Goal: Task Accomplishment & Management: Use online tool/utility

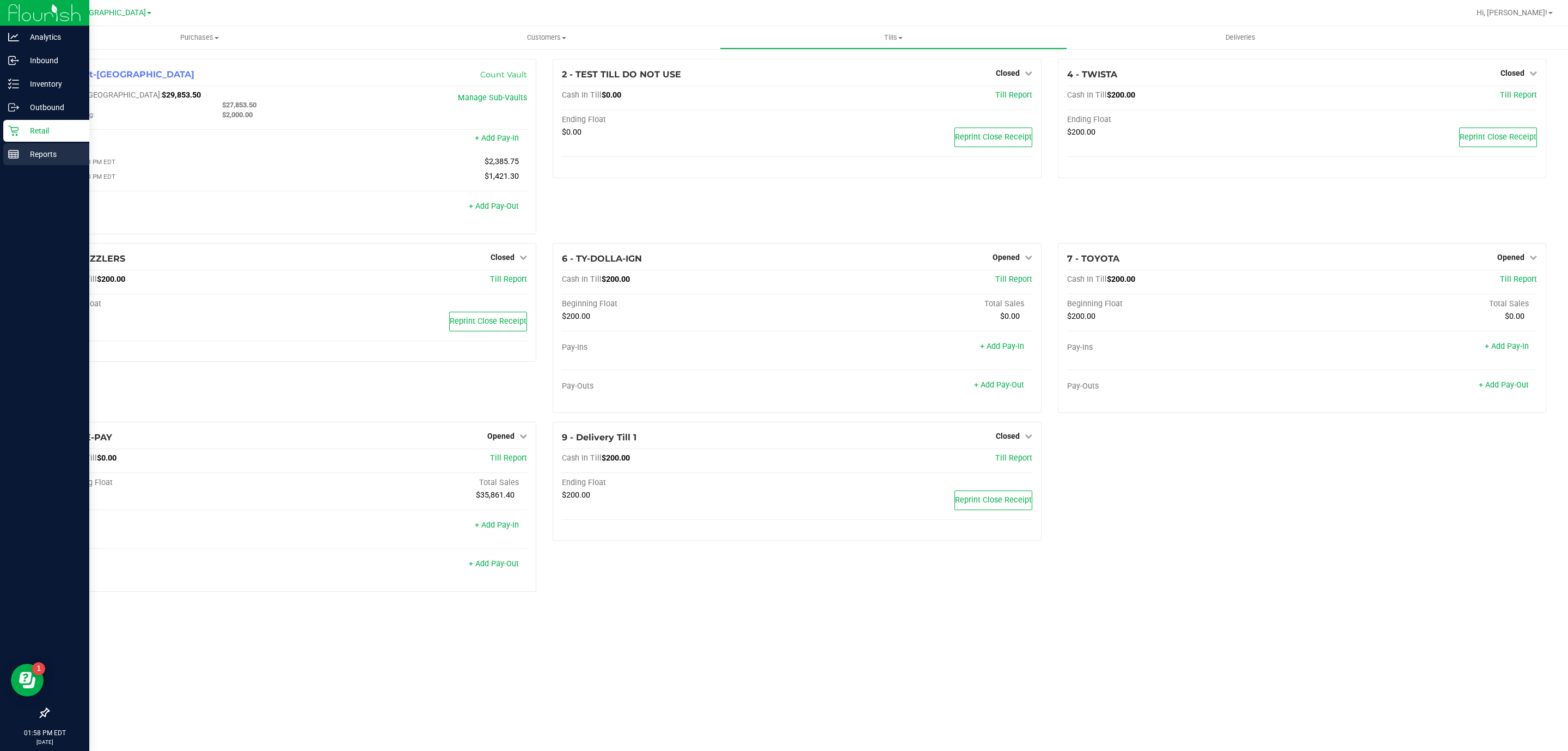
click at [24, 157] on p "Reports" at bounding box center [51, 153] width 65 height 13
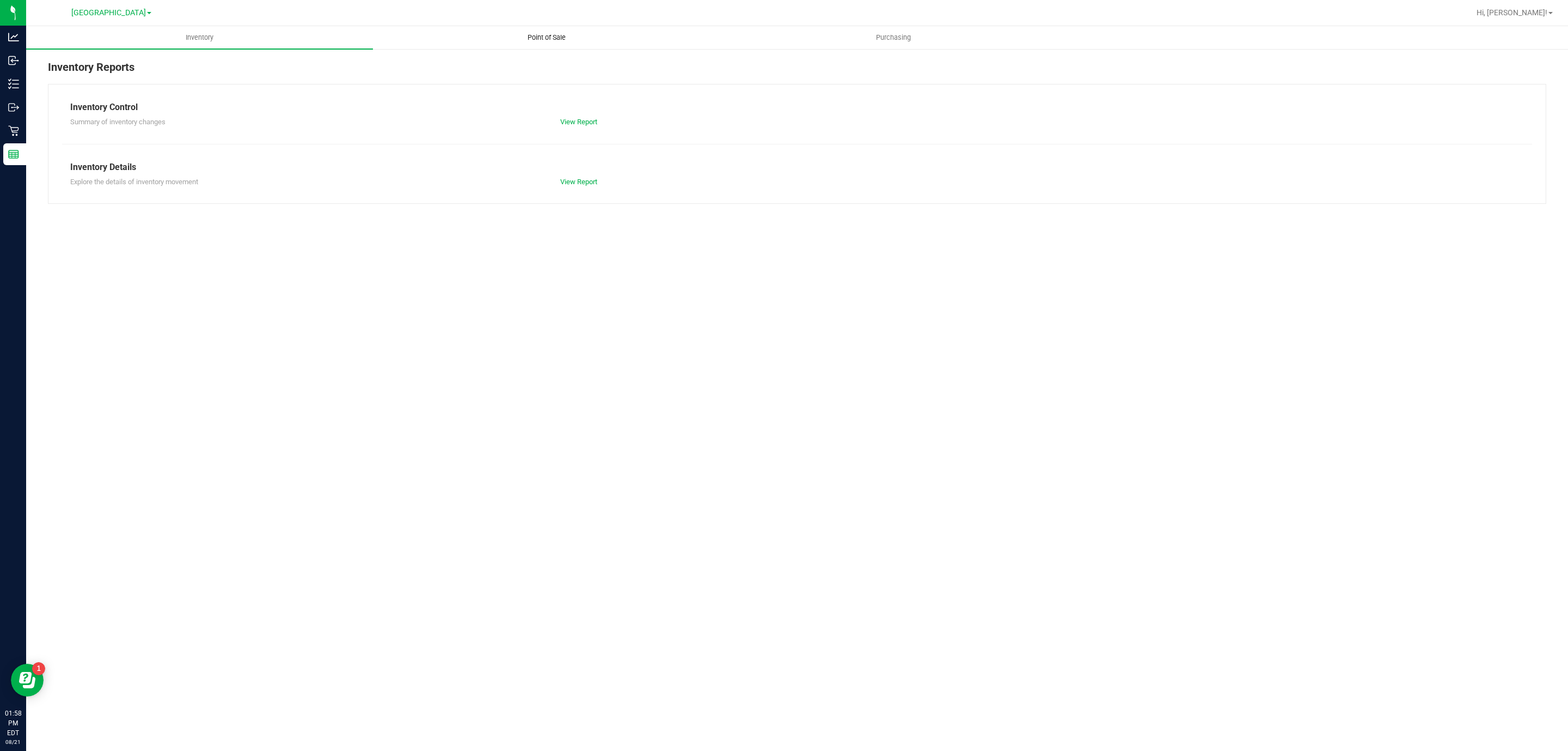
click at [554, 39] on span "Point of Sale" at bounding box center [547, 38] width 68 height 10
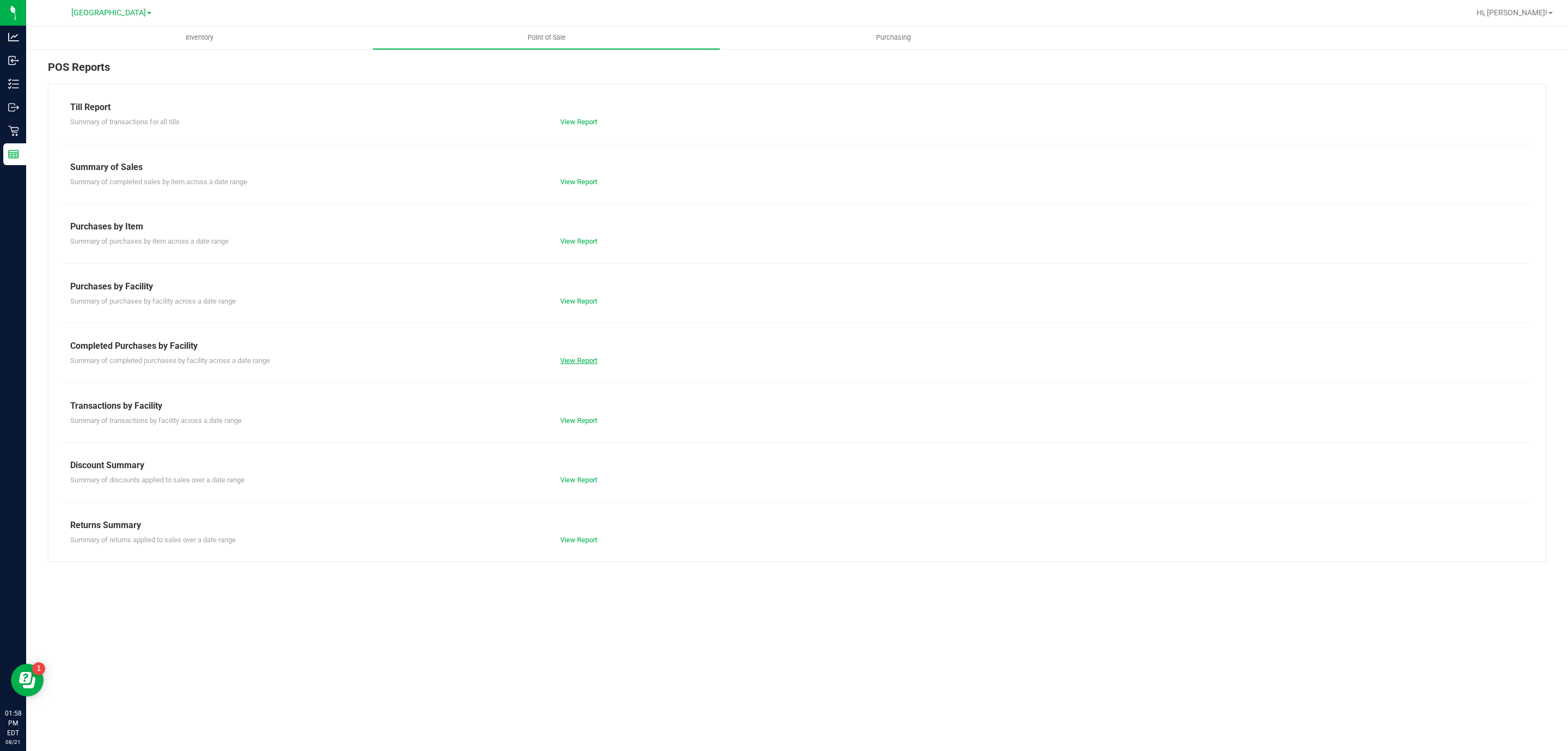
click at [586, 358] on link "View Report" at bounding box center [578, 360] width 37 height 8
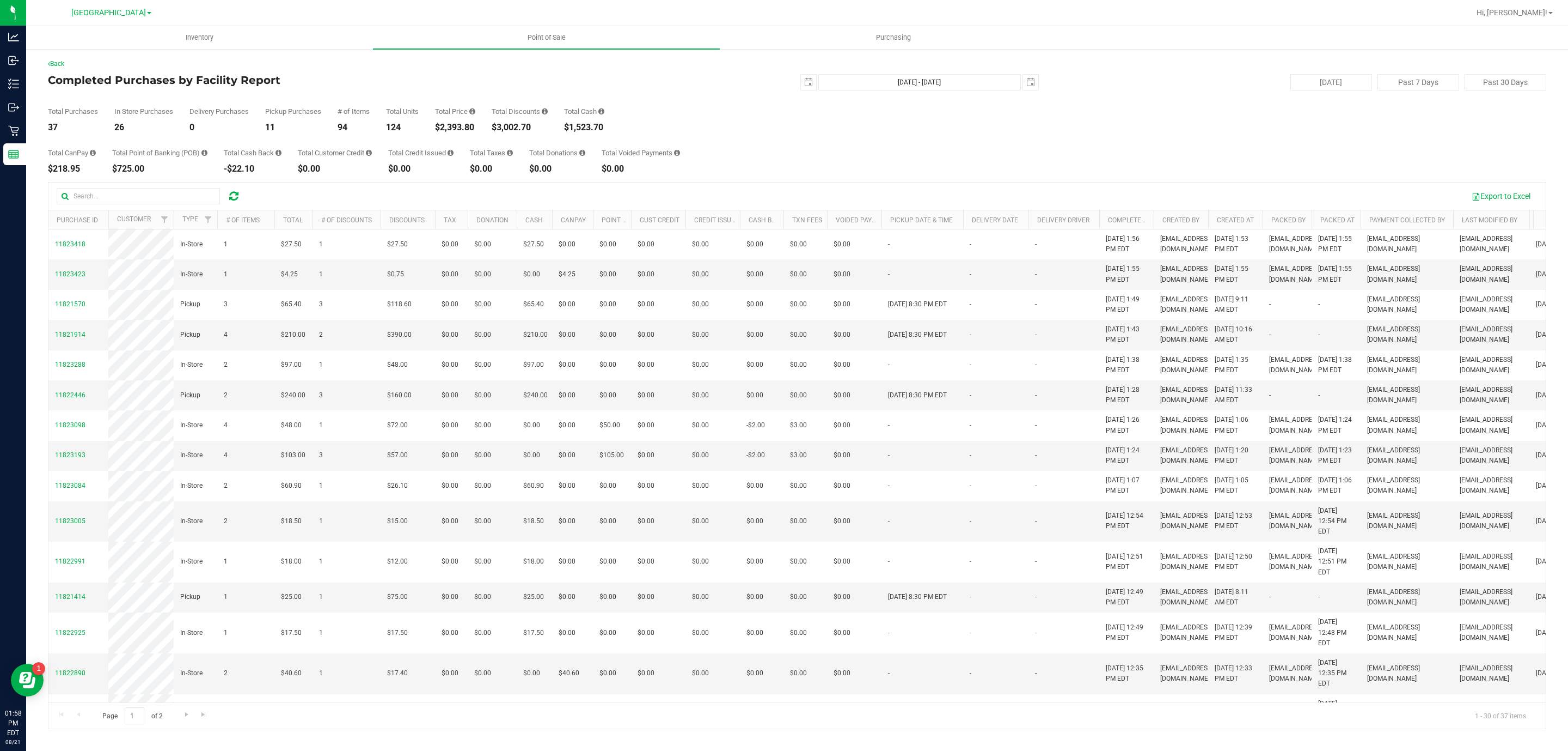
drag, startPoint x: 71, startPoint y: 121, endPoint x: 38, endPoint y: 123, distance: 33.1
click at [38, 123] on div "Back Completed Purchases by Facility Report [DATE] [DATE] - [DATE] [DATE] [DATE…" at bounding box center [797, 394] width 1542 height 692
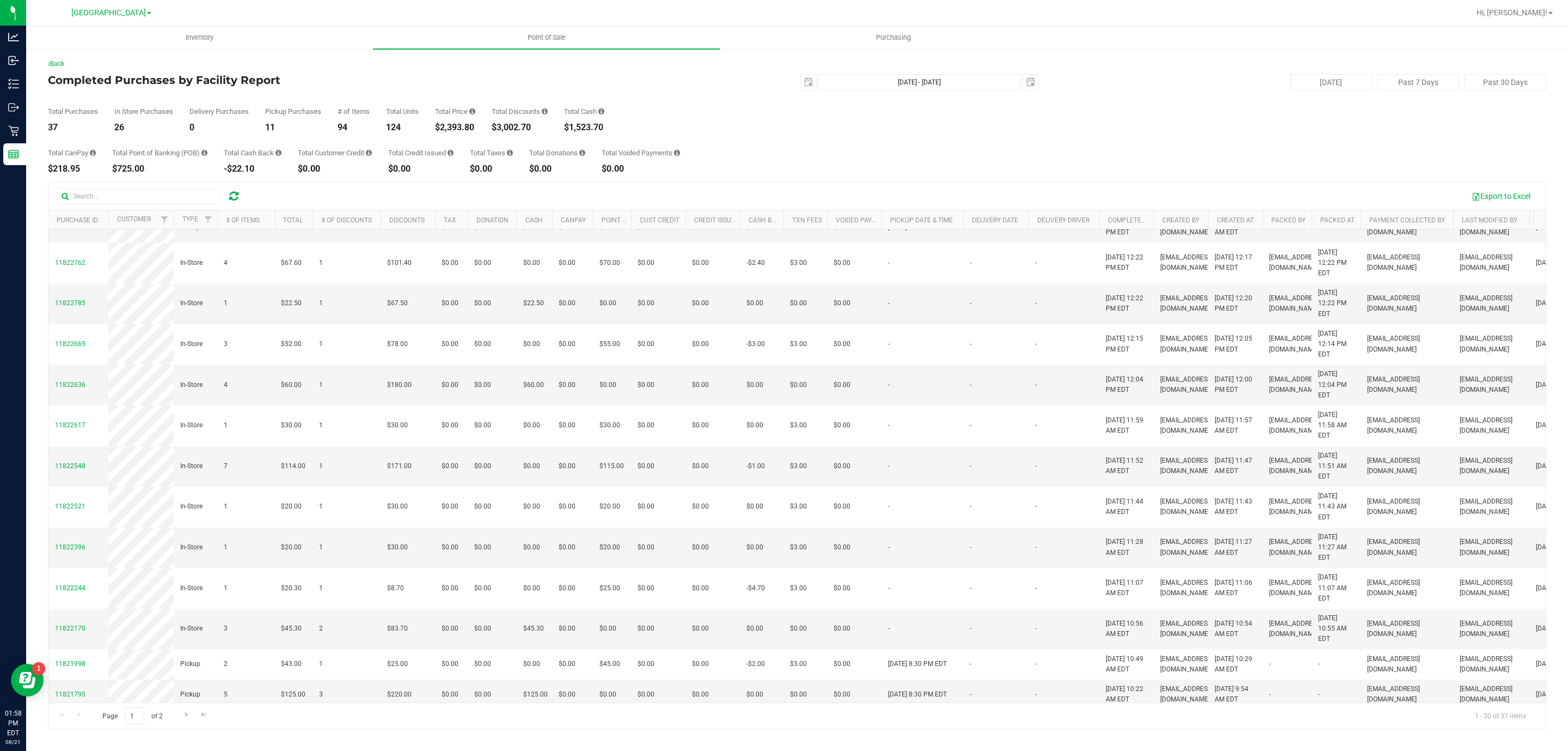
scroll to position [682, 0]
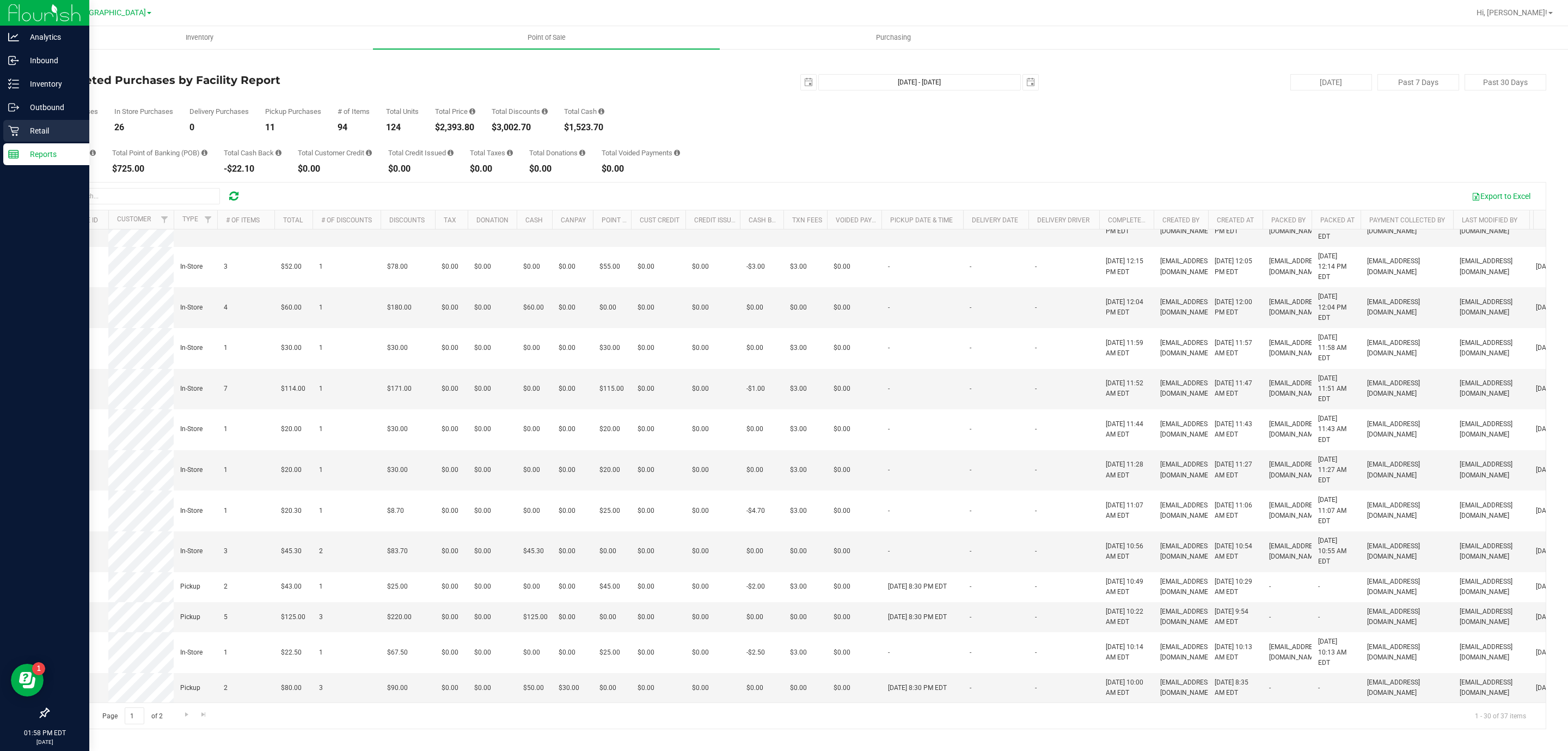
click at [49, 135] on p "Retail" at bounding box center [51, 130] width 65 height 13
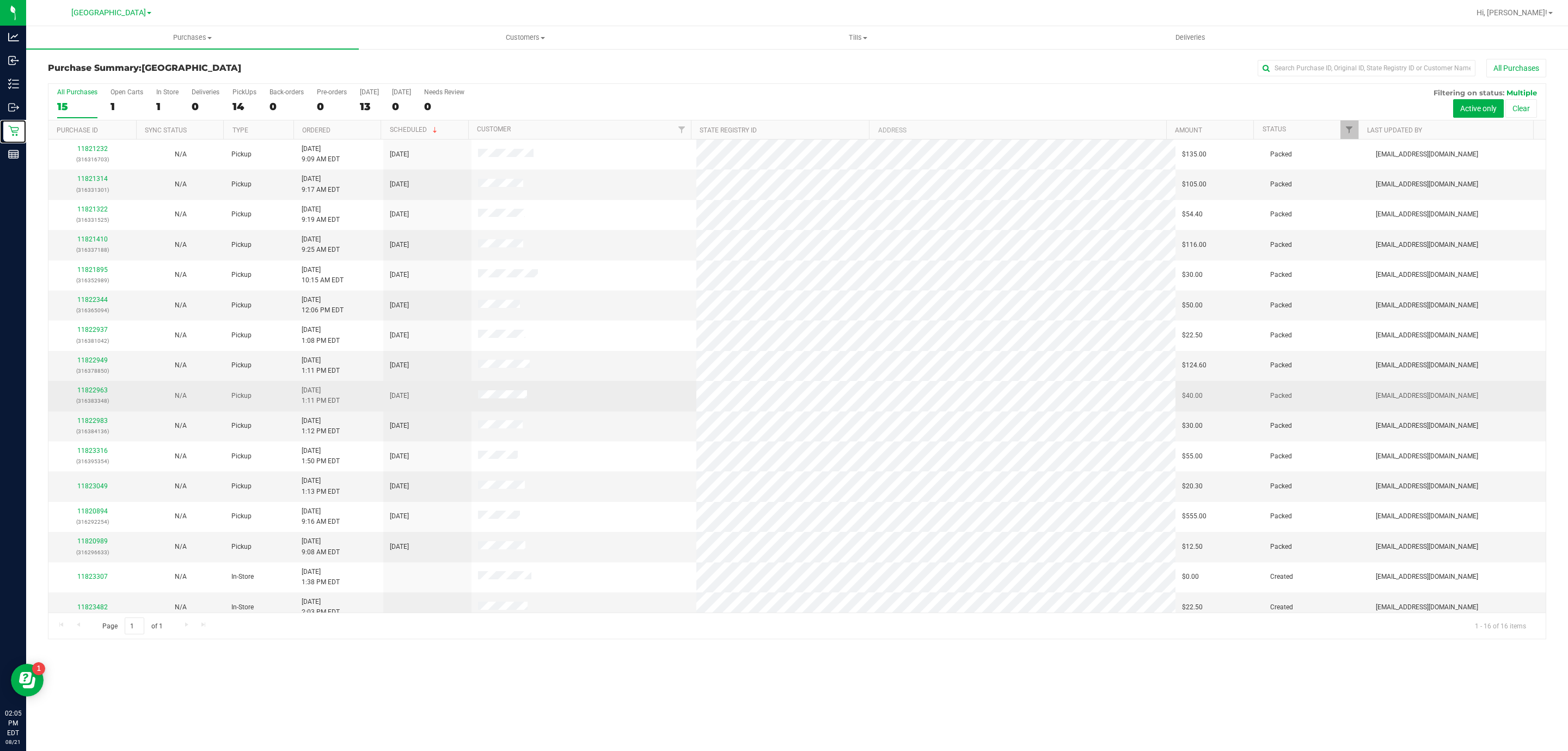
scroll to position [13, 0]
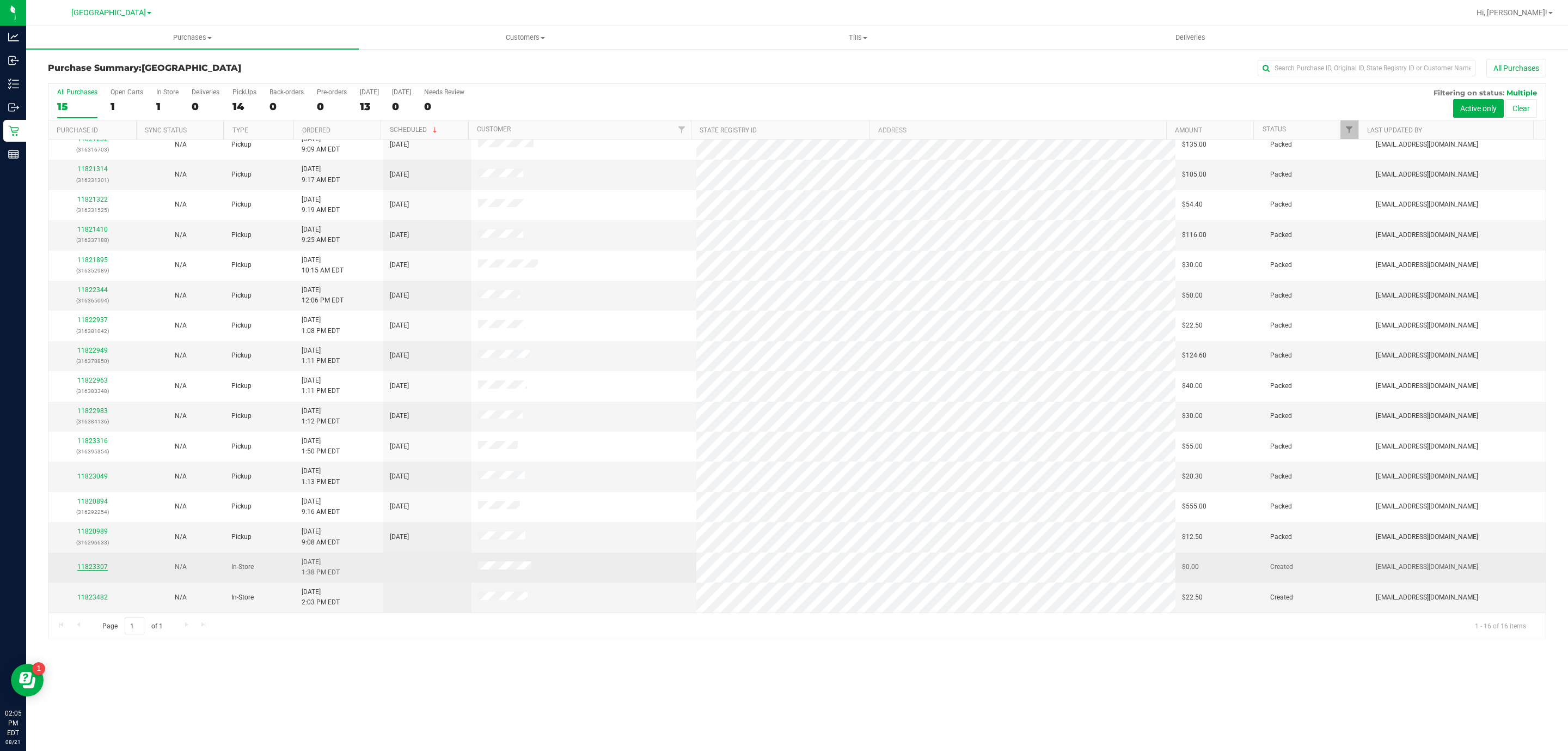
click at [87, 567] on link "11823307" at bounding box center [93, 566] width 30 height 8
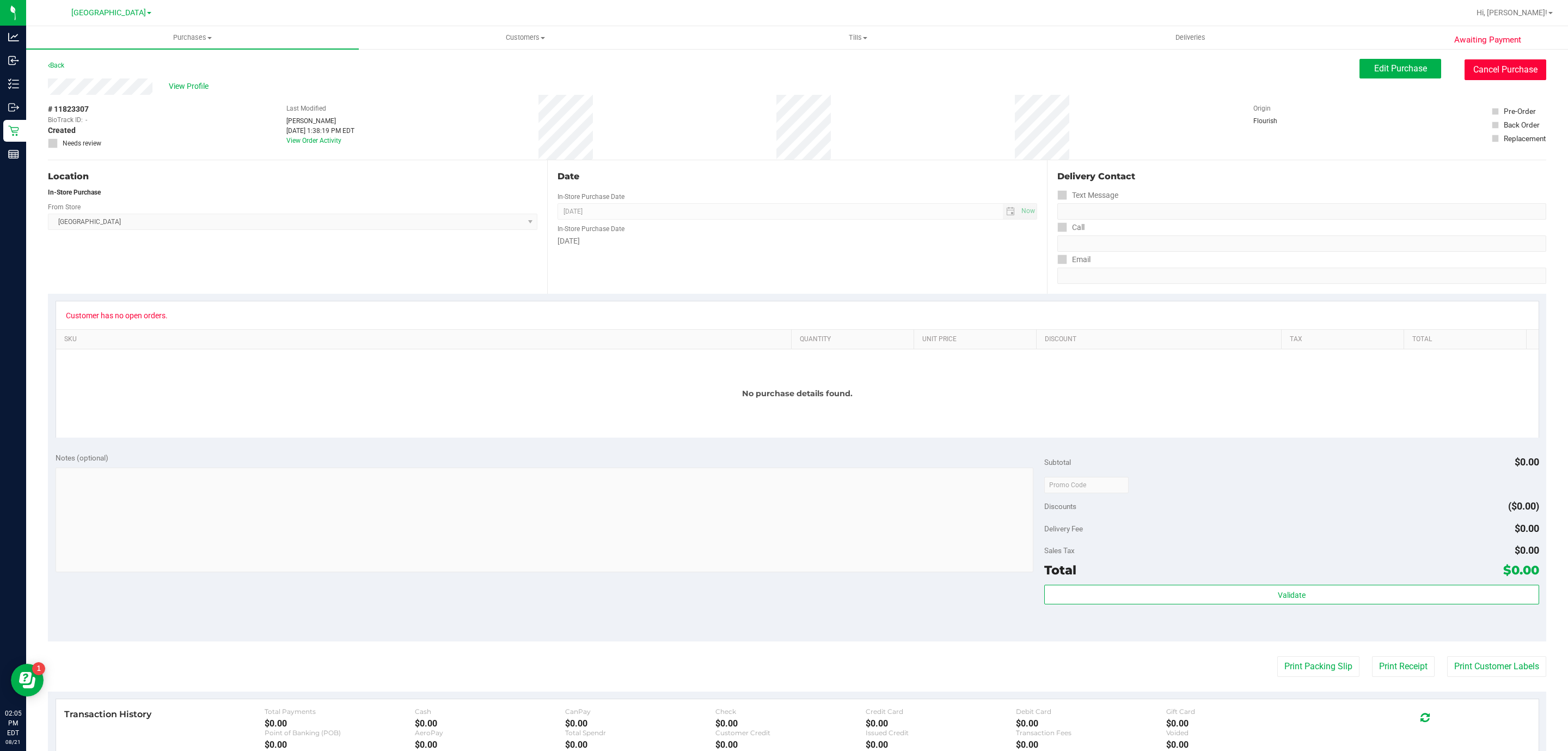
click at [1503, 68] on button "Cancel Purchase" at bounding box center [1505, 69] width 82 height 21
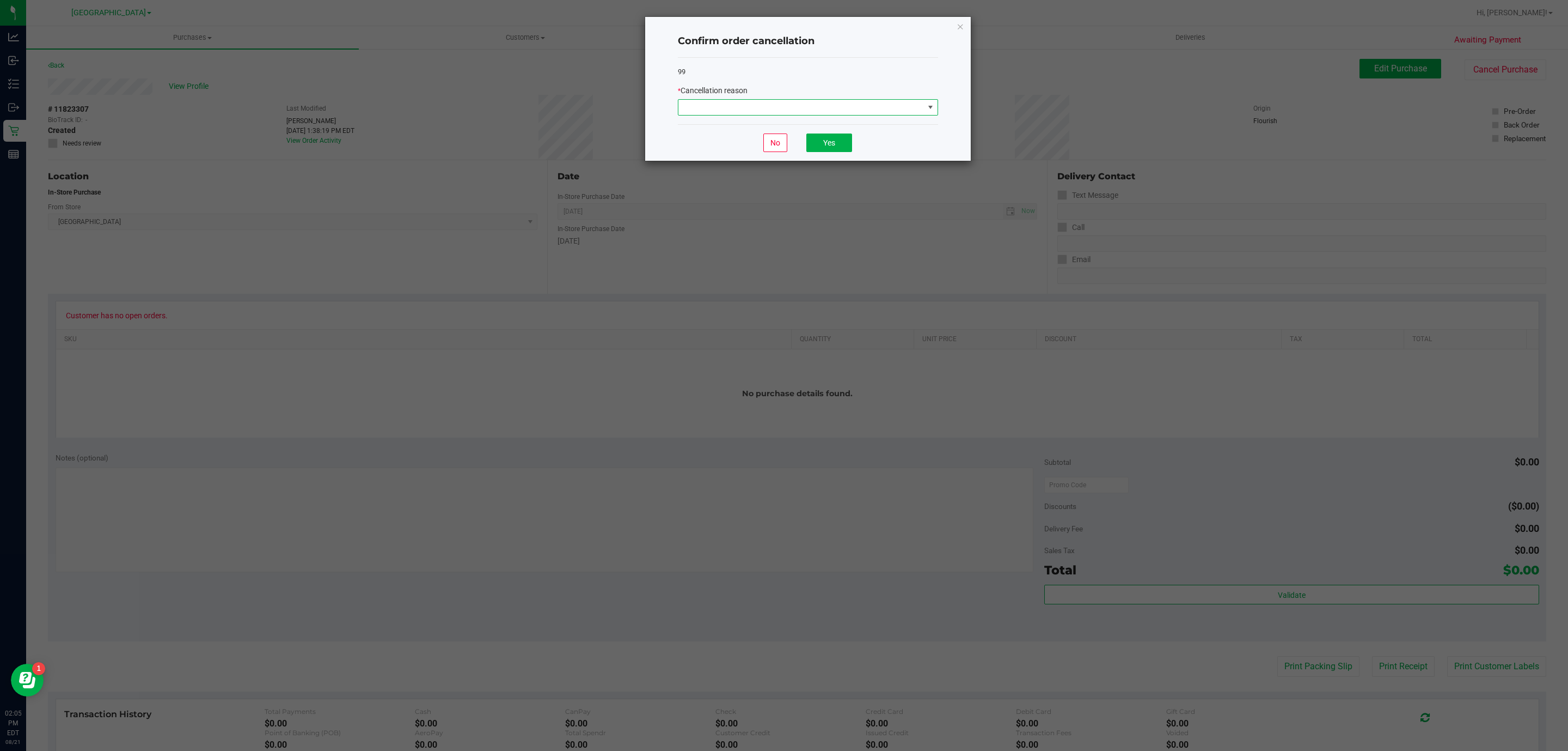
click at [693, 105] on span at bounding box center [800, 107] width 245 height 15
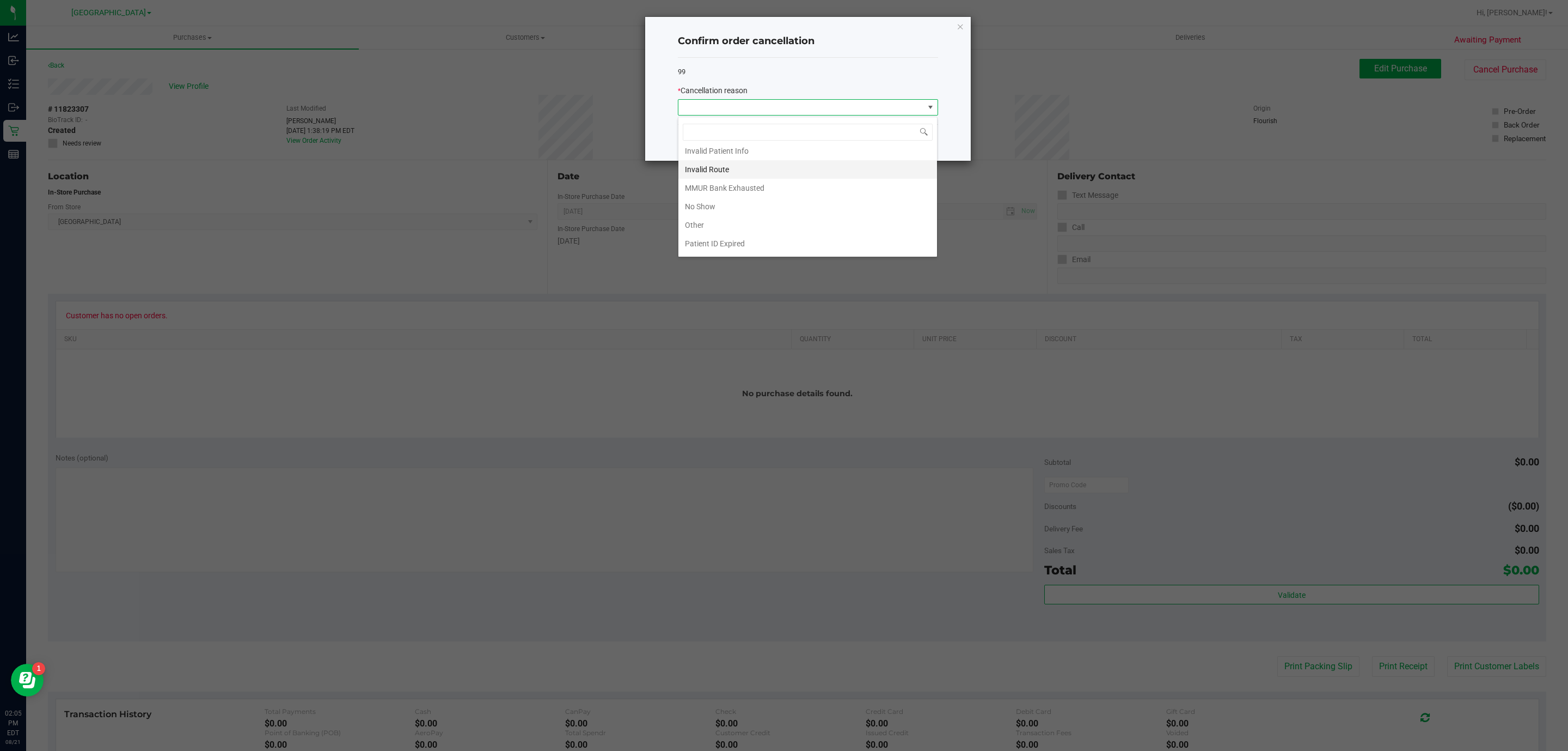
scroll to position [62, 0]
click at [738, 169] on li "MMUR Bank Exhausted" at bounding box center [807, 172] width 259 height 18
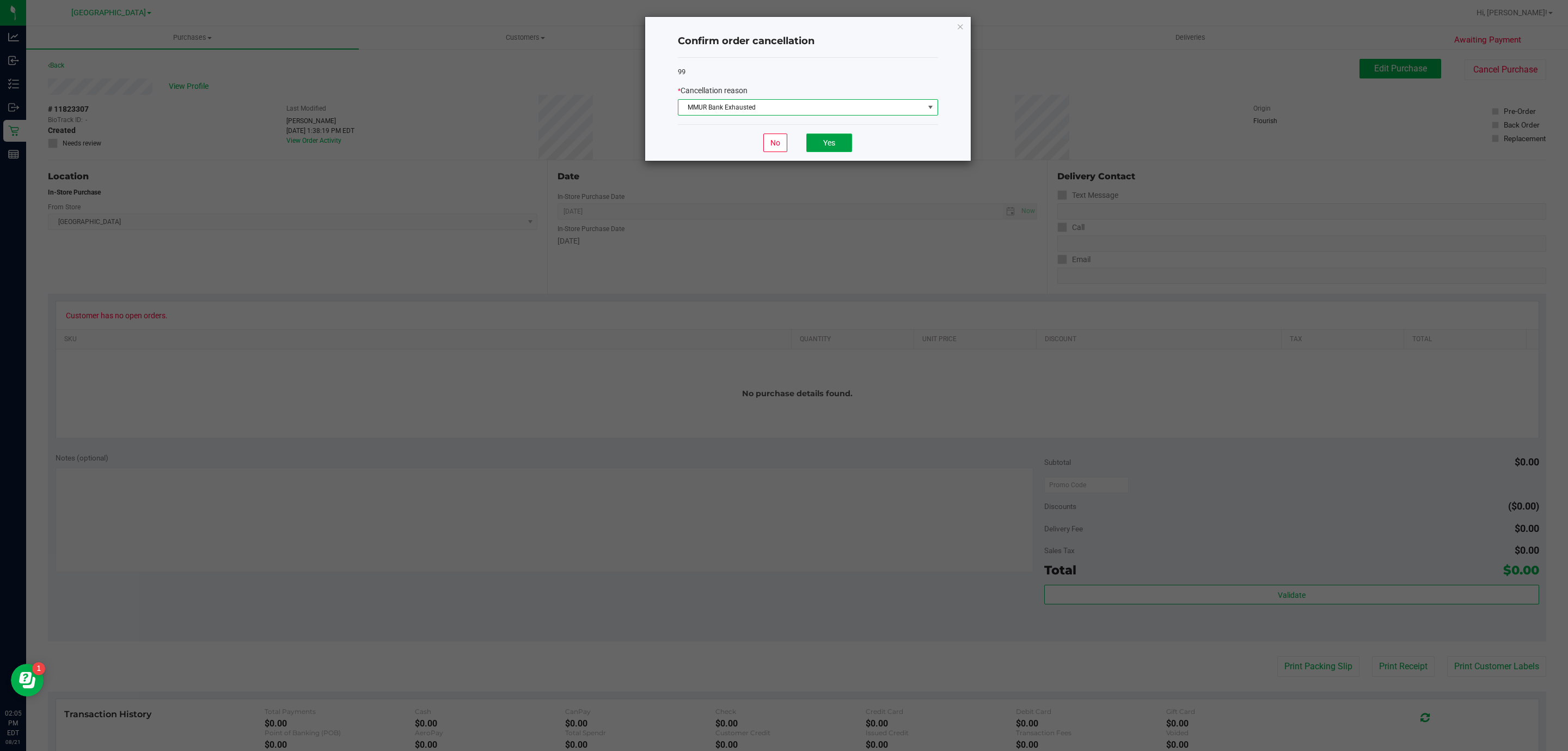
click at [827, 144] on button "Yes" at bounding box center [829, 143] width 46 height 18
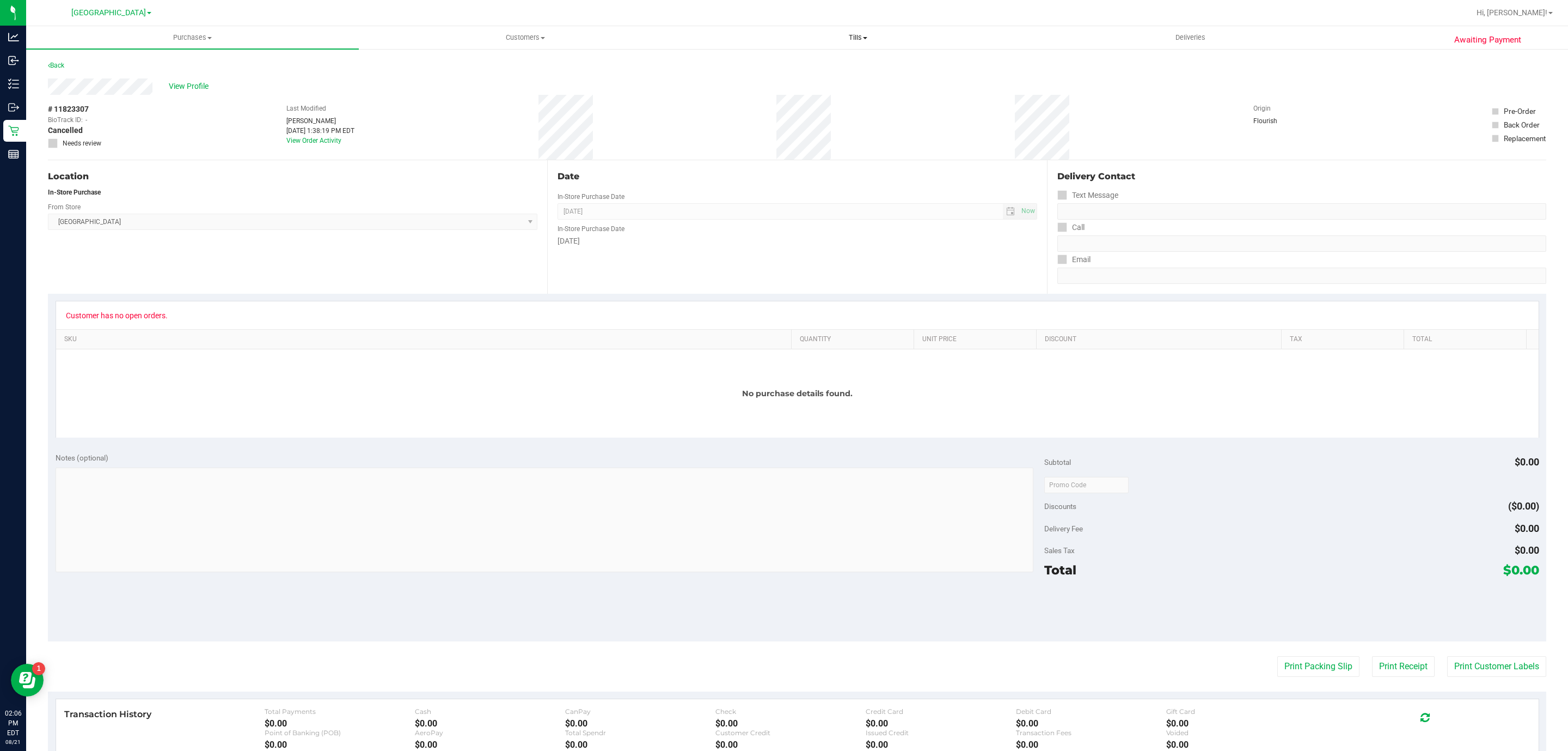
click at [854, 43] on uib-tab-heading "Tills Manage tills Reconcile e-payments" at bounding box center [858, 38] width 332 height 22
click at [750, 59] on li "Manage tills" at bounding box center [858, 65] width 333 height 13
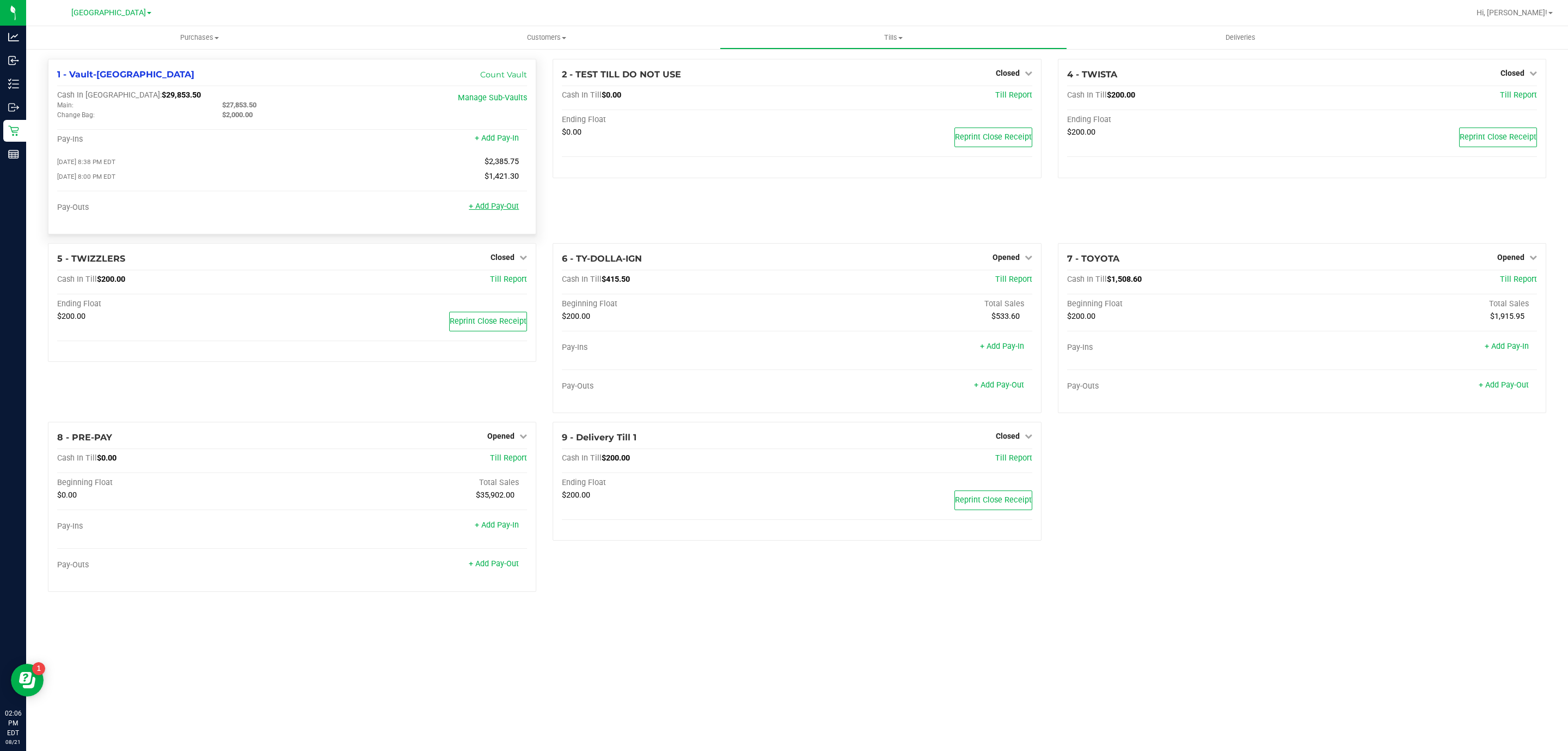
click at [487, 208] on link "+ Add Pay-Out" at bounding box center [494, 206] width 50 height 9
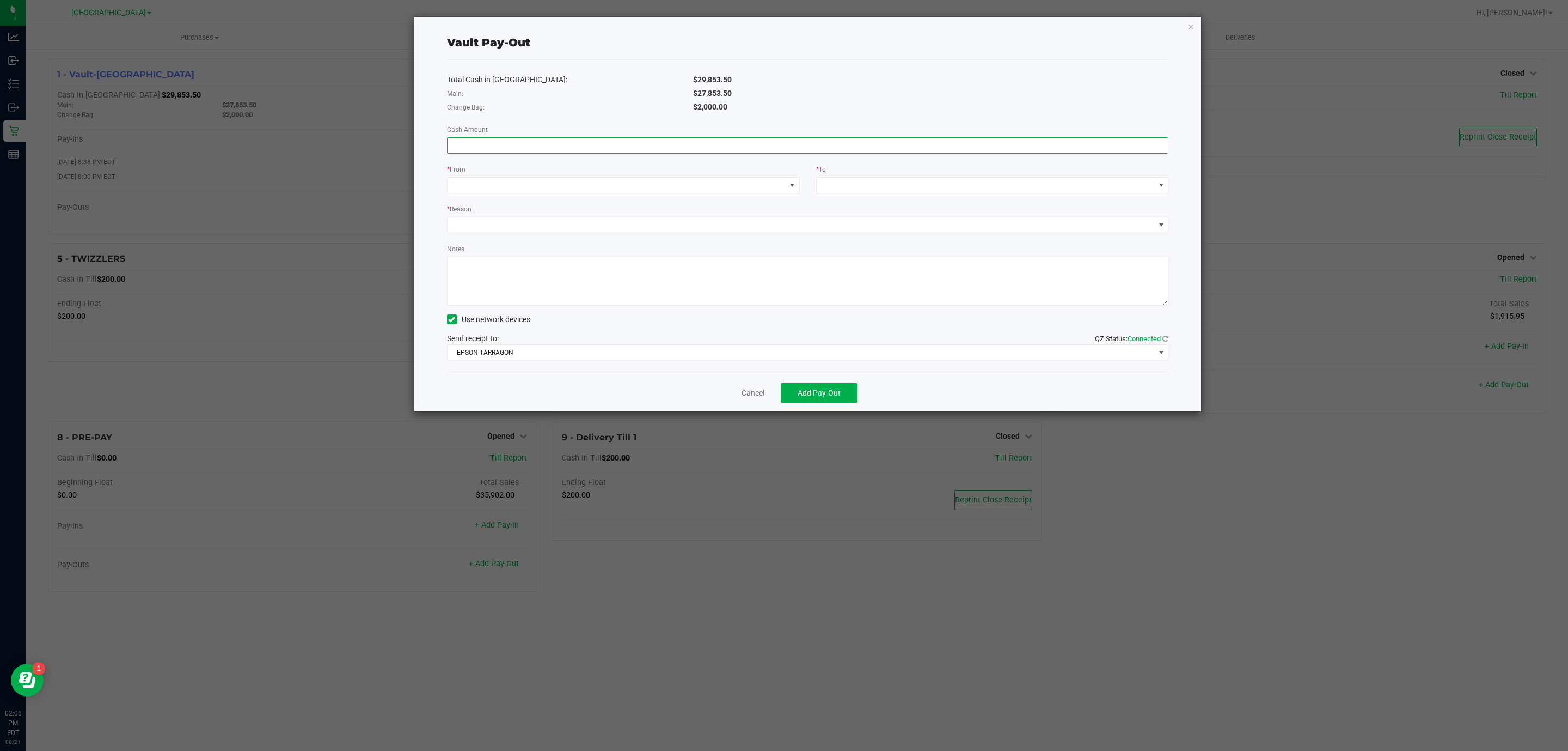
click at [483, 152] on input at bounding box center [808, 145] width 721 height 15
type input "$27,853.50"
click at [467, 188] on span at bounding box center [616, 185] width 338 height 15
click at [503, 233] on span "(Vault-[GEOGRAPHIC_DATA])" at bounding box center [548, 234] width 99 height 9
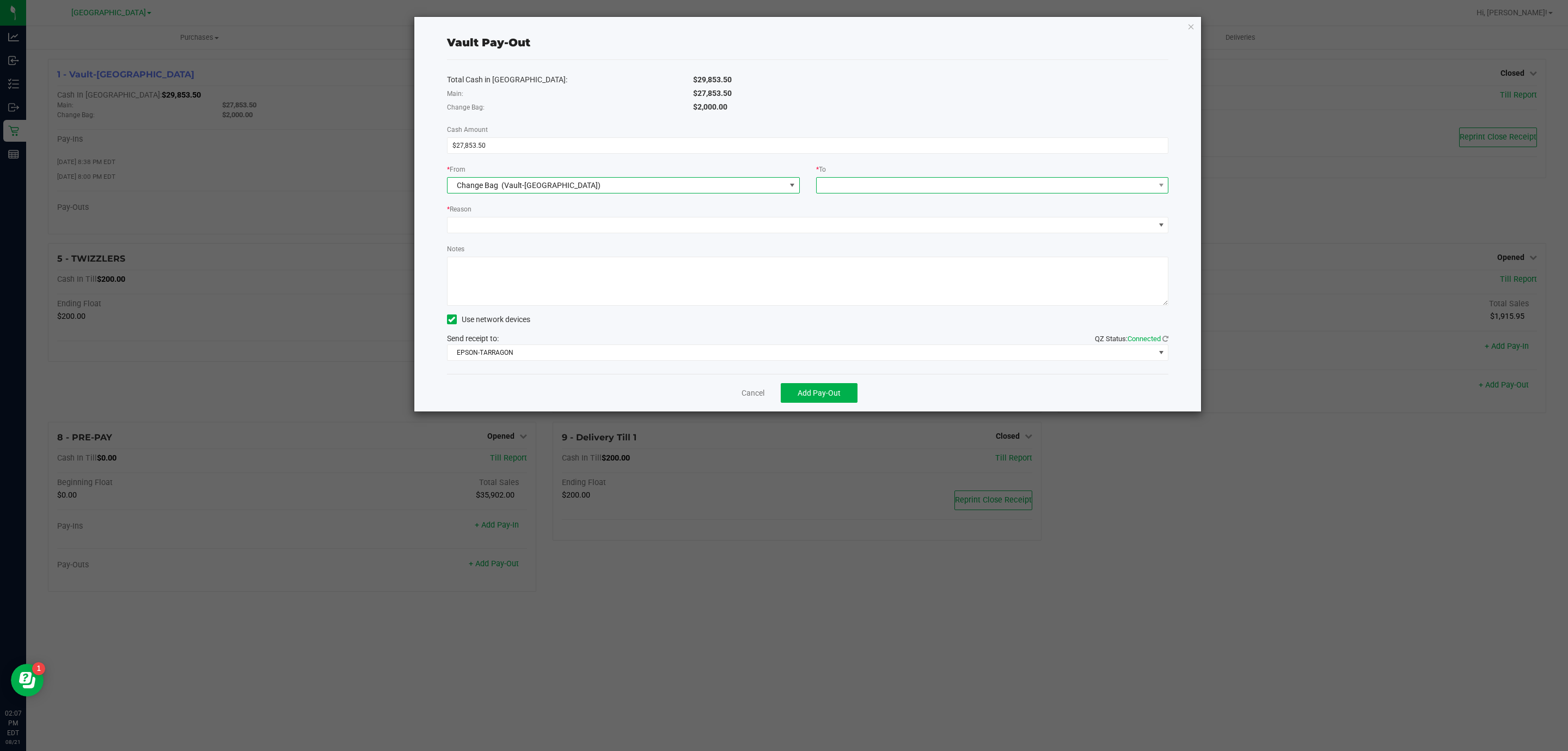
click at [889, 187] on span at bounding box center [985, 185] width 338 height 15
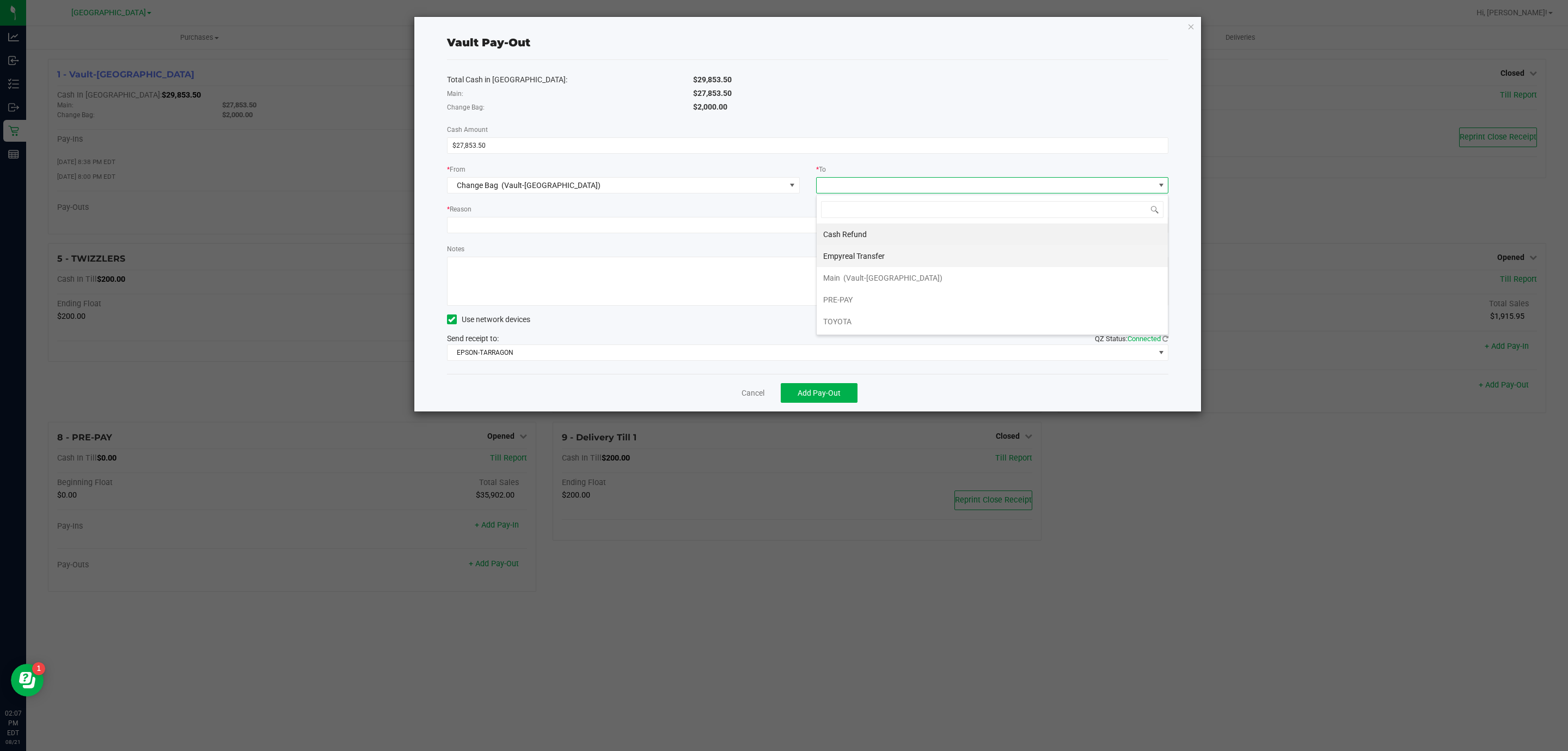
click at [877, 262] on div "Empyreal Transfer" at bounding box center [855, 256] width 63 height 19
click at [507, 230] on span at bounding box center [801, 225] width 707 height 15
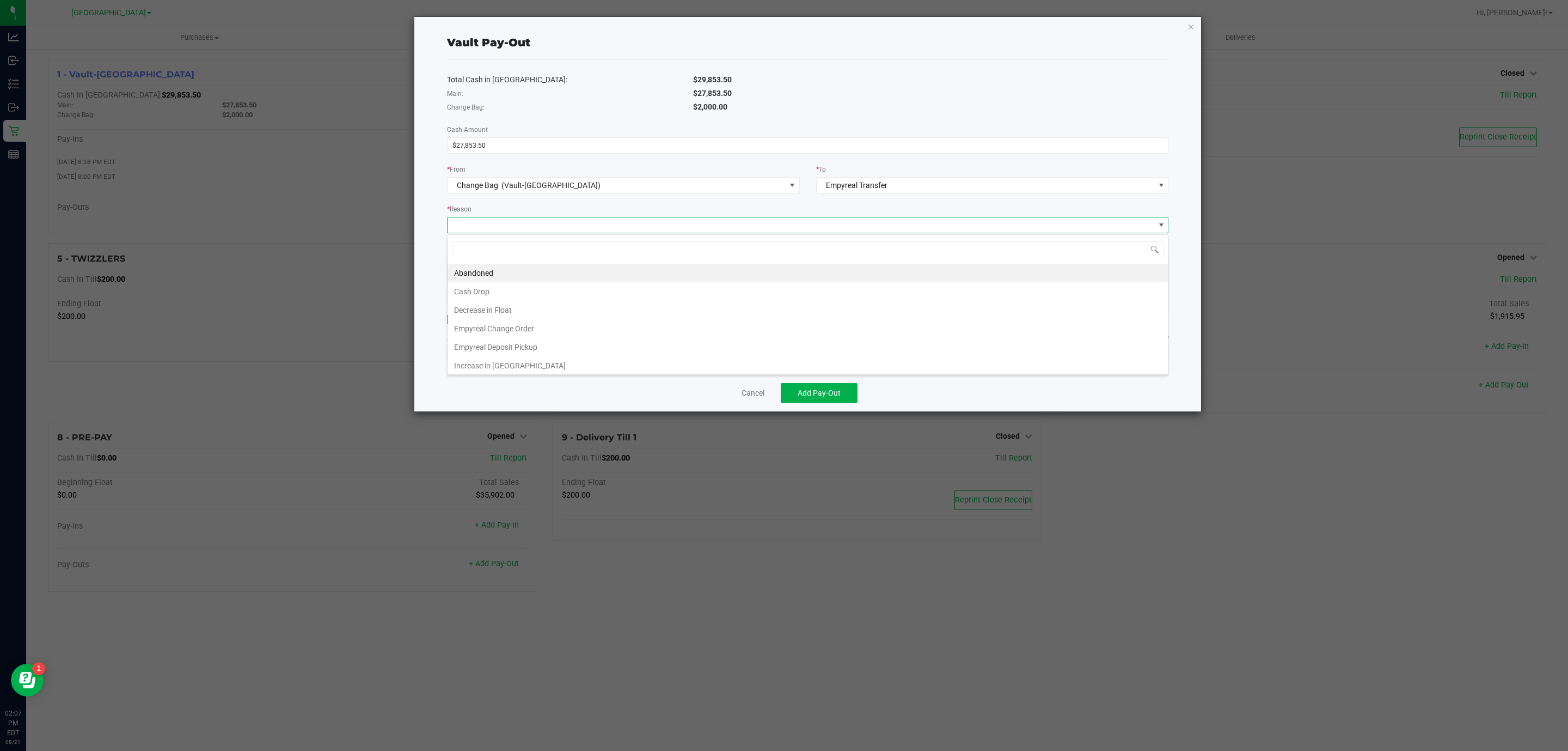
scroll to position [16, 721]
click at [524, 348] on li "Empyreal Deposit Pickup" at bounding box center [807, 347] width 720 height 18
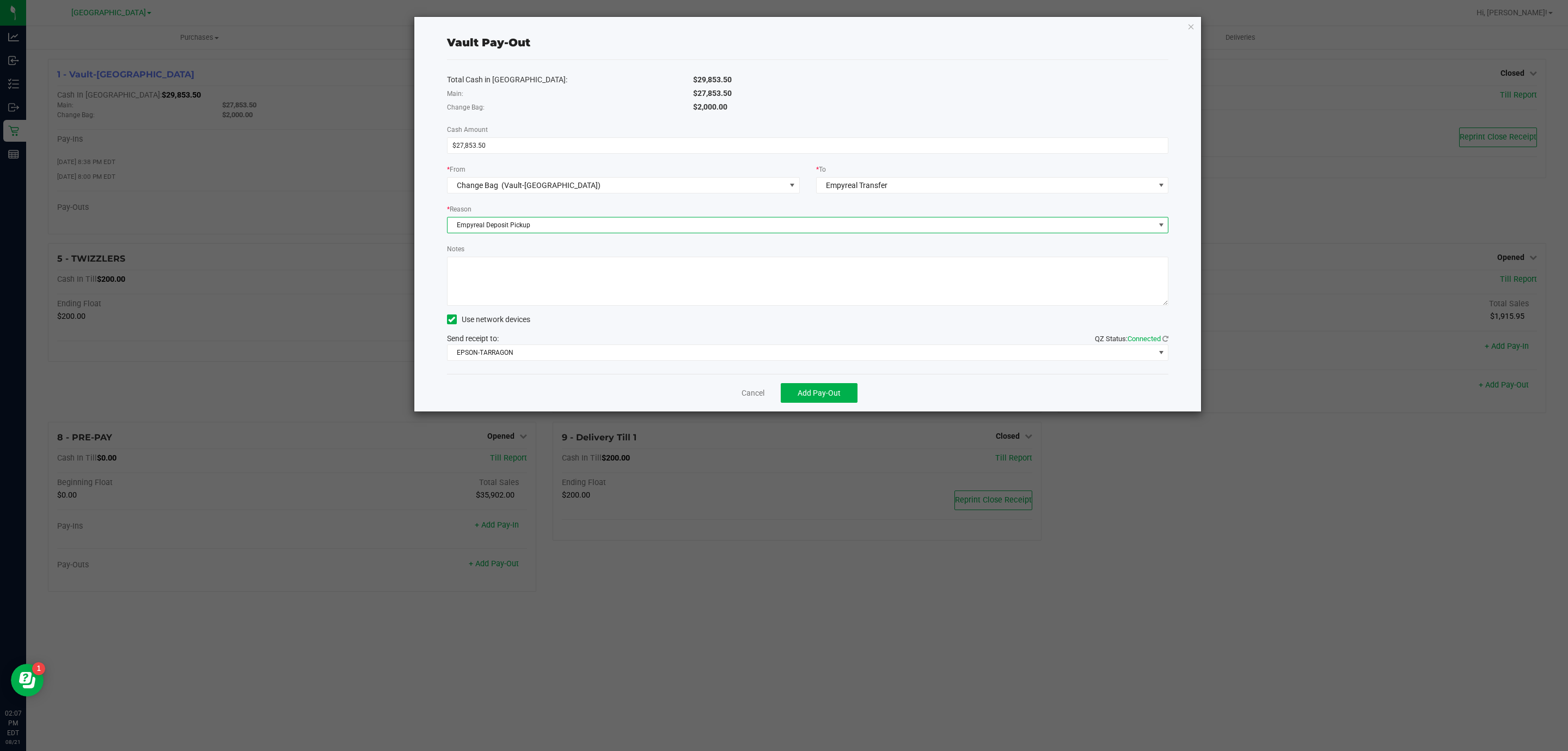
click at [520, 273] on textarea "Notes" at bounding box center [808, 281] width 722 height 49
click at [634, 266] on textarea "Notes" at bounding box center [808, 281] width 722 height 49
click at [487, 284] on textarea "Notes" at bounding box center [808, 281] width 722 height 49
click at [491, 287] on textarea "Notes" at bounding box center [808, 281] width 722 height 49
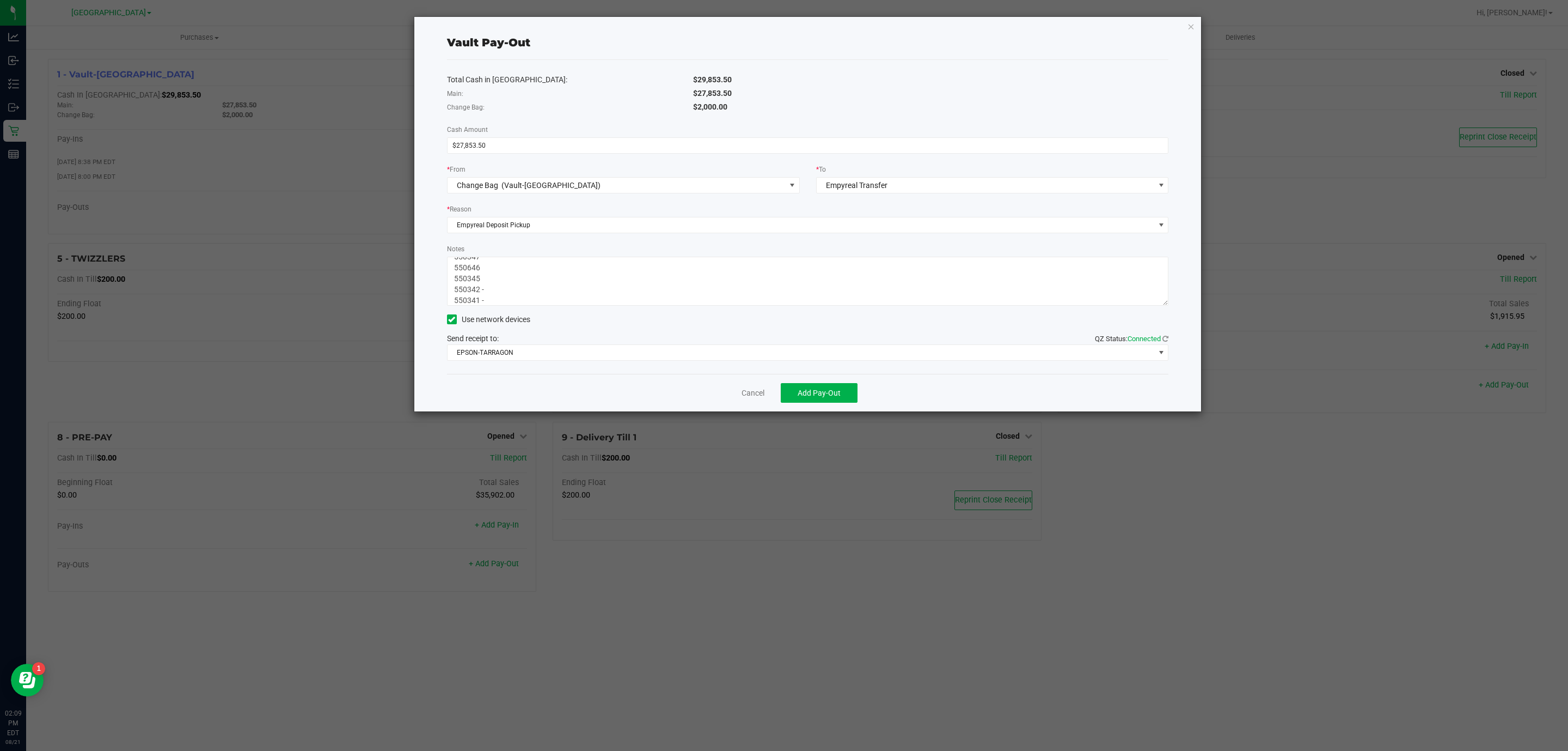
click at [492, 283] on textarea "Notes" at bounding box center [808, 281] width 722 height 49
click at [485, 269] on textarea "Notes" at bounding box center [808, 281] width 722 height 49
click at [498, 280] on textarea "Notes" at bounding box center [808, 281] width 722 height 49
click at [492, 266] on textarea "Notes" at bounding box center [808, 281] width 722 height 49
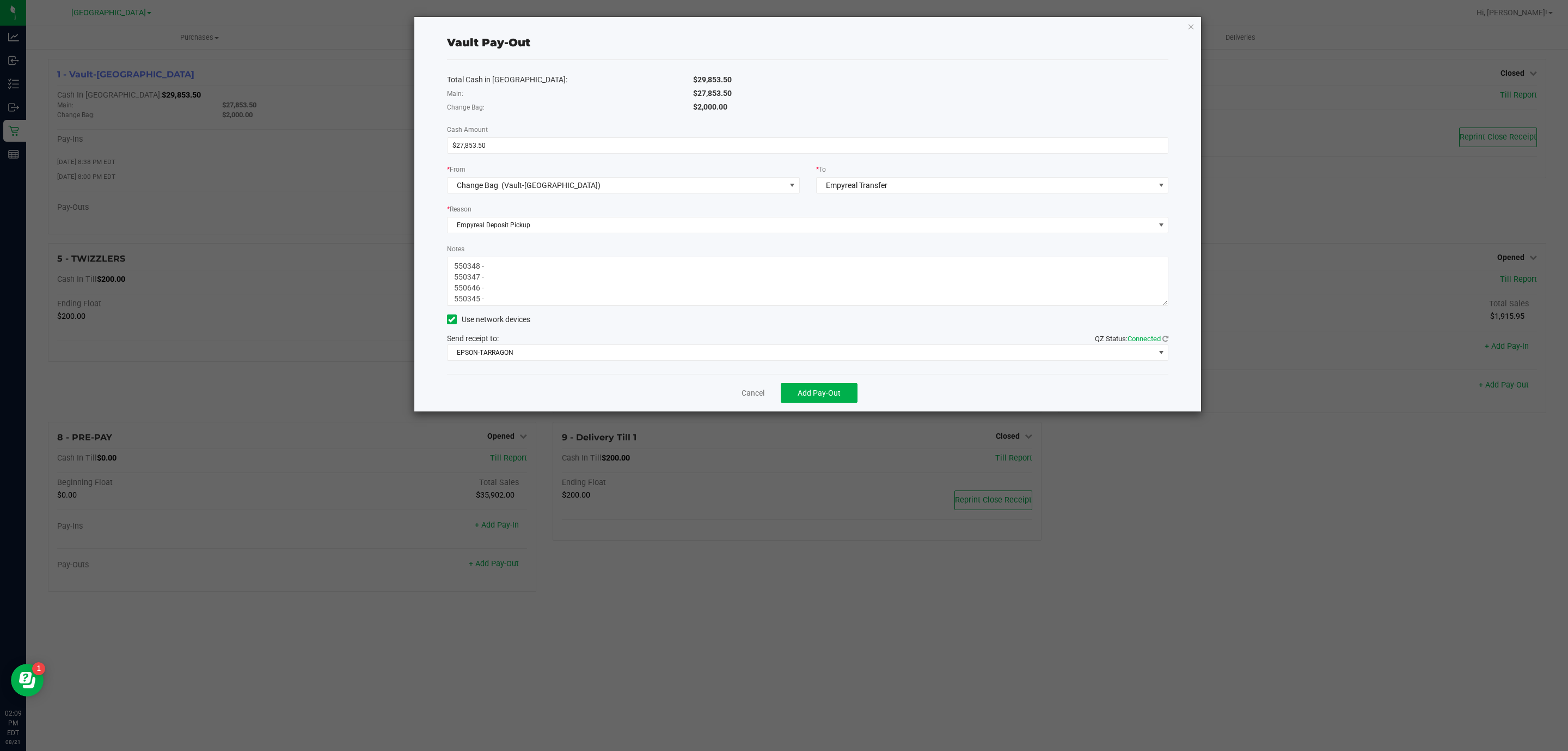
scroll to position [35, 0]
click at [474, 296] on textarea "Notes" at bounding box center [808, 281] width 722 height 49
click at [490, 270] on textarea "Notes" at bounding box center [808, 281] width 722 height 49
click at [500, 280] on textarea "Notes" at bounding box center [808, 281] width 722 height 49
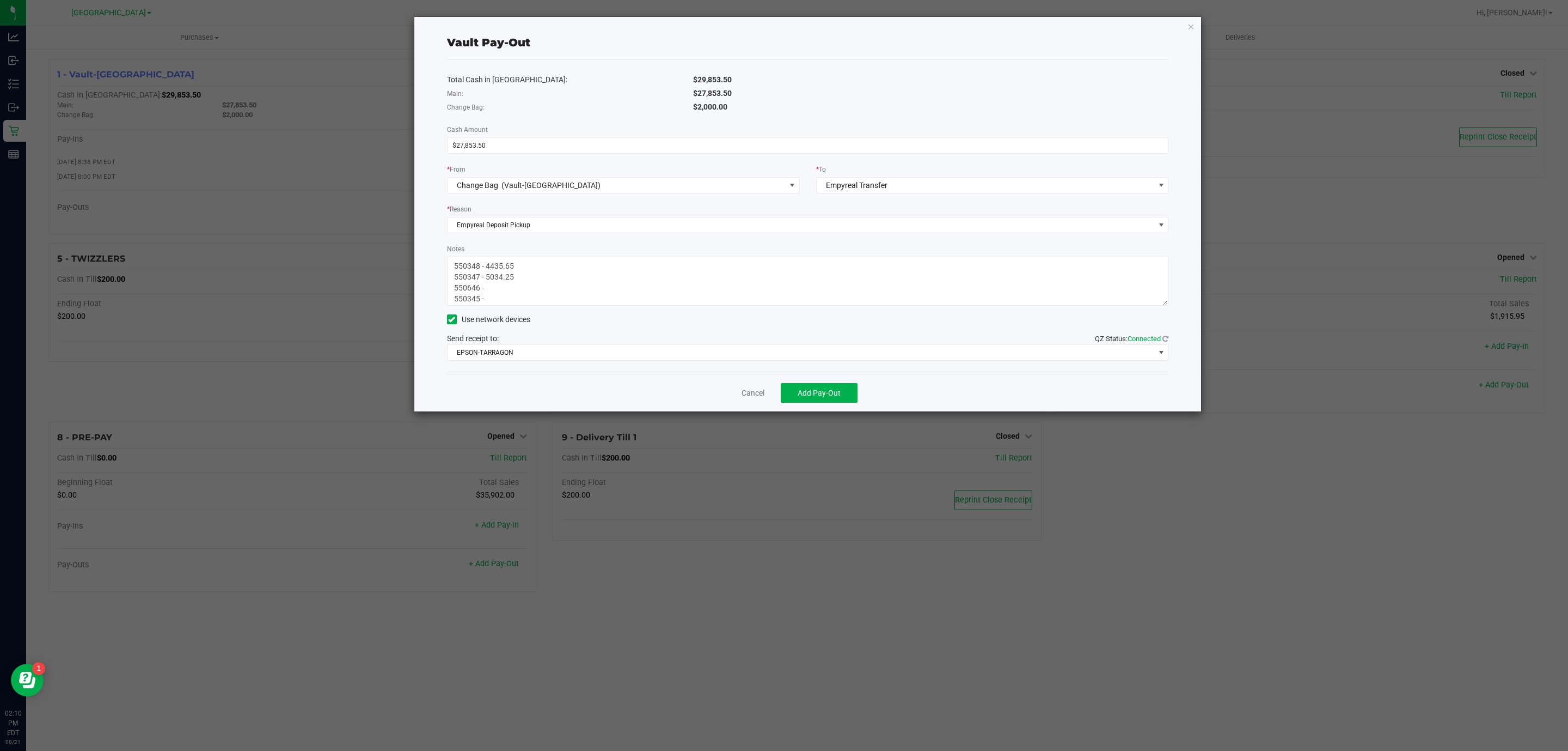
click at [548, 284] on textarea "Notes" at bounding box center [808, 281] width 722 height 49
click at [533, 297] on textarea "Notes" at bounding box center [808, 281] width 722 height 49
click at [531, 280] on textarea "Notes" at bounding box center [808, 281] width 722 height 49
click at [493, 291] on textarea "Notes" at bounding box center [808, 281] width 722 height 49
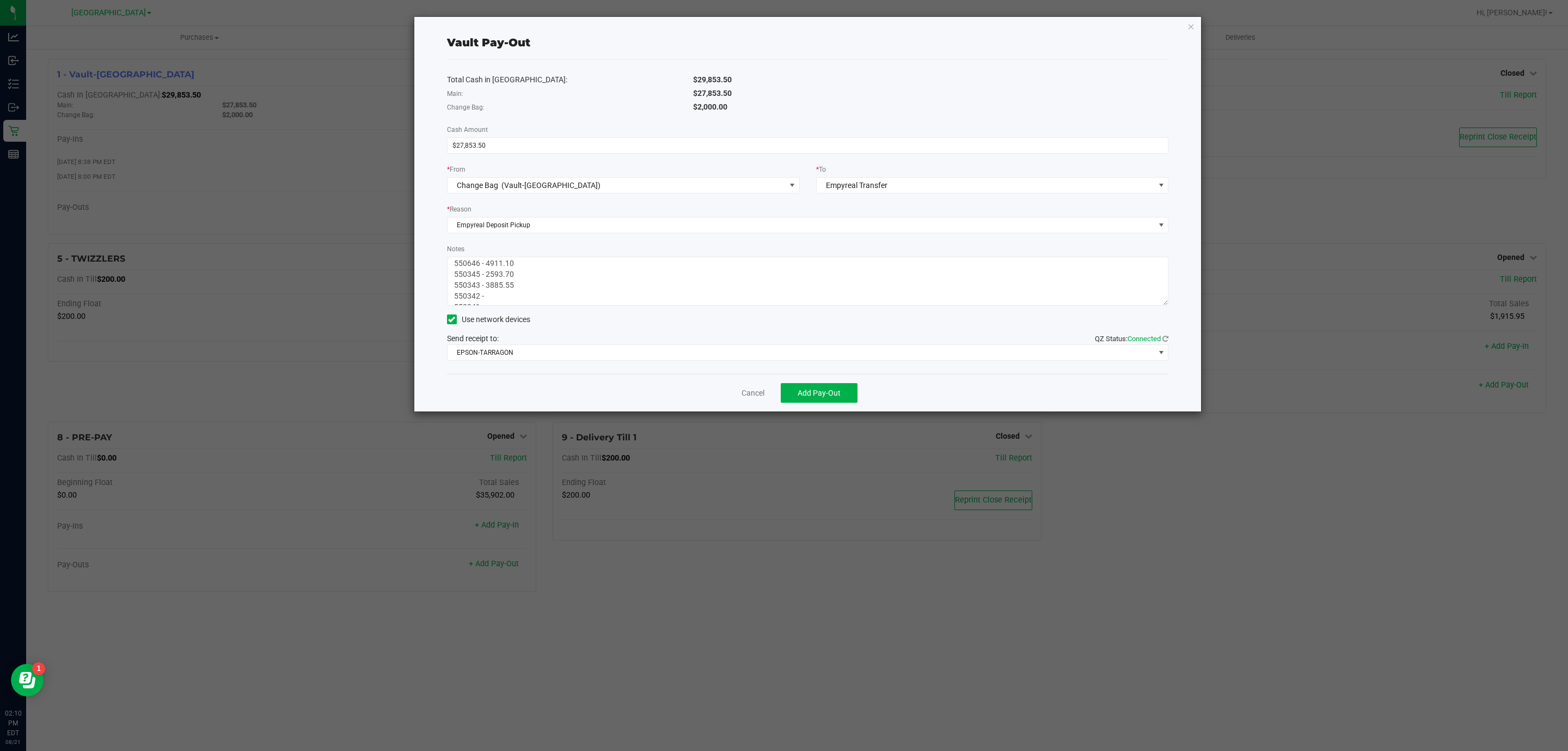
click at [492, 293] on textarea "Notes" at bounding box center [808, 281] width 722 height 49
click at [515, 301] on textarea "Notes" at bounding box center [808, 281] width 722 height 49
click at [487, 268] on textarea "Notes" at bounding box center [808, 281] width 722 height 49
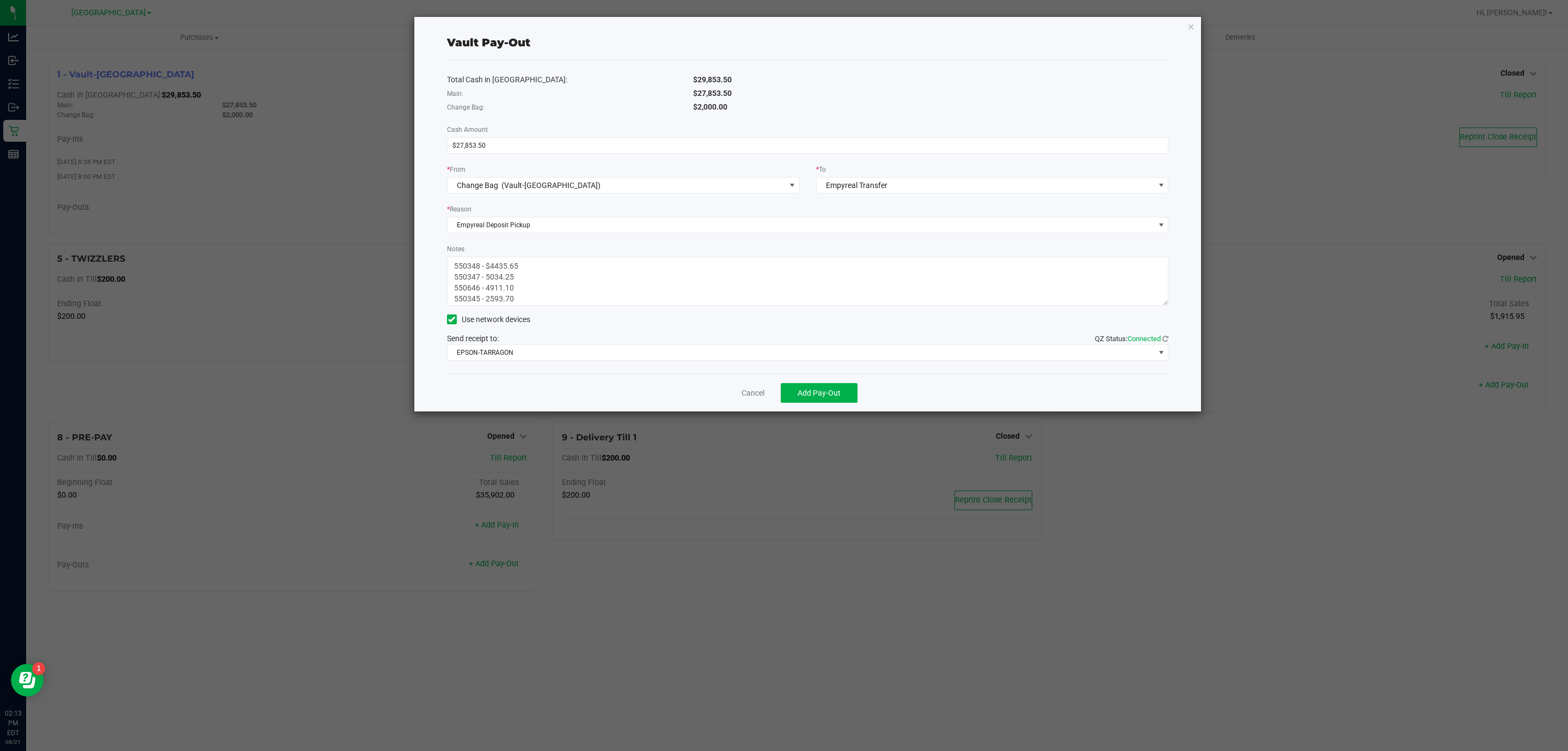
click at [485, 276] on textarea "Notes" at bounding box center [808, 281] width 722 height 49
click at [487, 288] on textarea "Notes" at bounding box center [808, 281] width 722 height 49
click at [486, 302] on textarea "Notes" at bounding box center [808, 281] width 722 height 49
click at [486, 275] on textarea "Notes" at bounding box center [808, 281] width 722 height 49
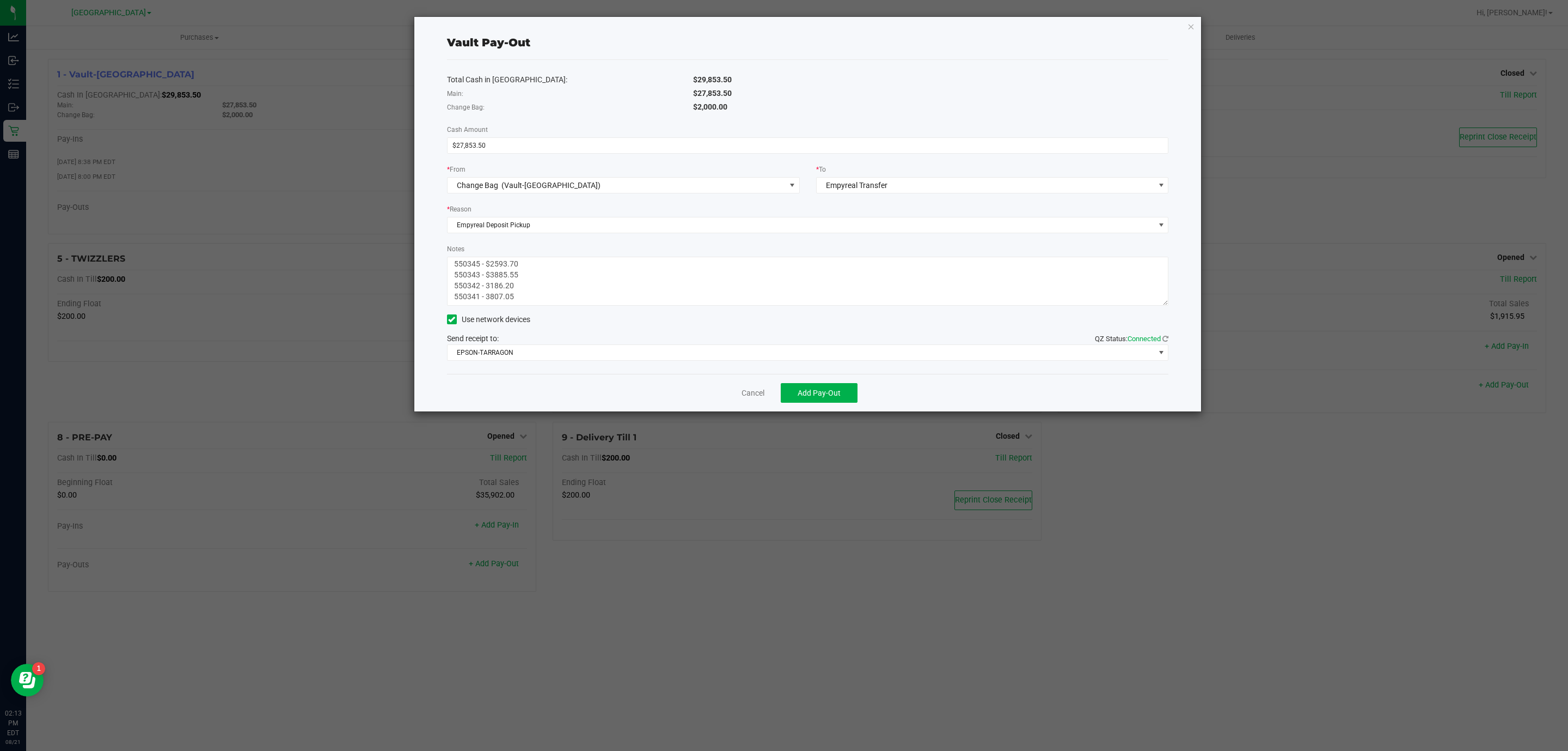
click at [485, 287] on textarea "Notes" at bounding box center [808, 281] width 722 height 49
click at [487, 298] on textarea "Notes" at bounding box center [808, 281] width 722 height 49
type textarea "550348 - $4435.65 550347 - $5034.25 550646 - $4911.10 550345 - $2593.70 550343 …"
click at [822, 386] on button "Add Pay-Out" at bounding box center [819, 393] width 77 height 19
click at [828, 392] on span "Add Pay-Out" at bounding box center [819, 393] width 43 height 9
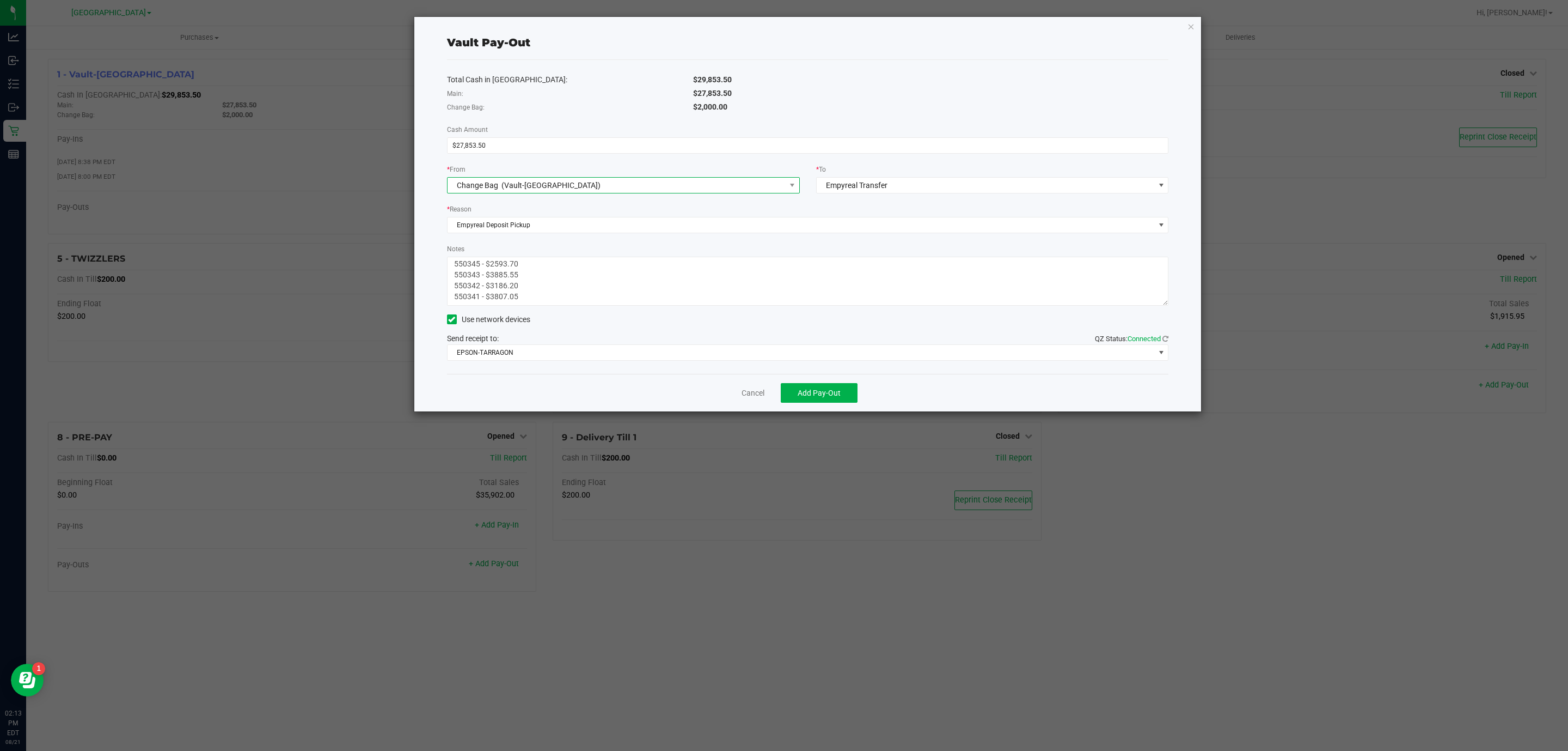
click at [557, 188] on span "(Vault-[GEOGRAPHIC_DATA])" at bounding box center [551, 185] width 99 height 9
click at [503, 249] on div "Main (Vault-[GEOGRAPHIC_DATA])" at bounding box center [514, 256] width 119 height 19
click at [806, 396] on span "Add Pay-Out" at bounding box center [819, 393] width 43 height 9
click at [742, 392] on link "Dismiss" at bounding box center [749, 393] width 26 height 12
